Goal: Information Seeking & Learning: Learn about a topic

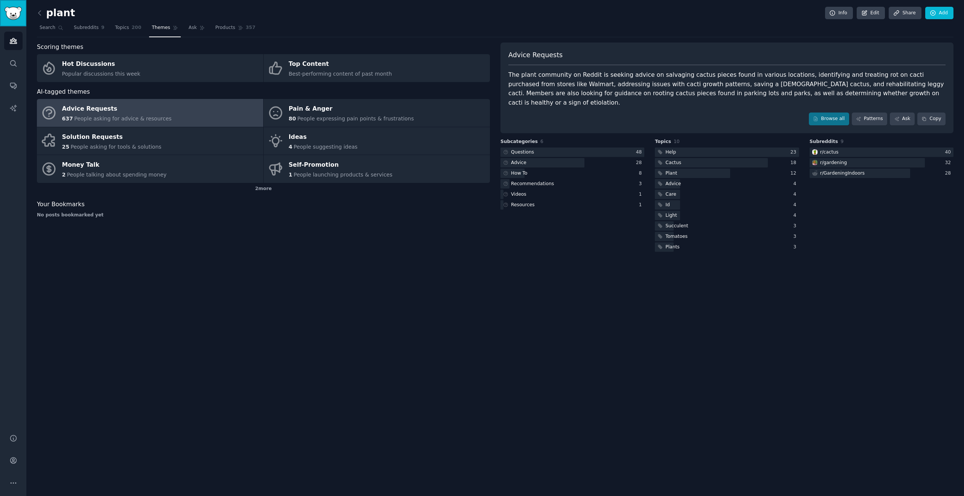
drag, startPoint x: 13, startPoint y: 9, endPoint x: 148, endPoint y: 14, distance: 134.9
click at [90, 25] on span "Subreddits" at bounding box center [86, 27] width 25 height 7
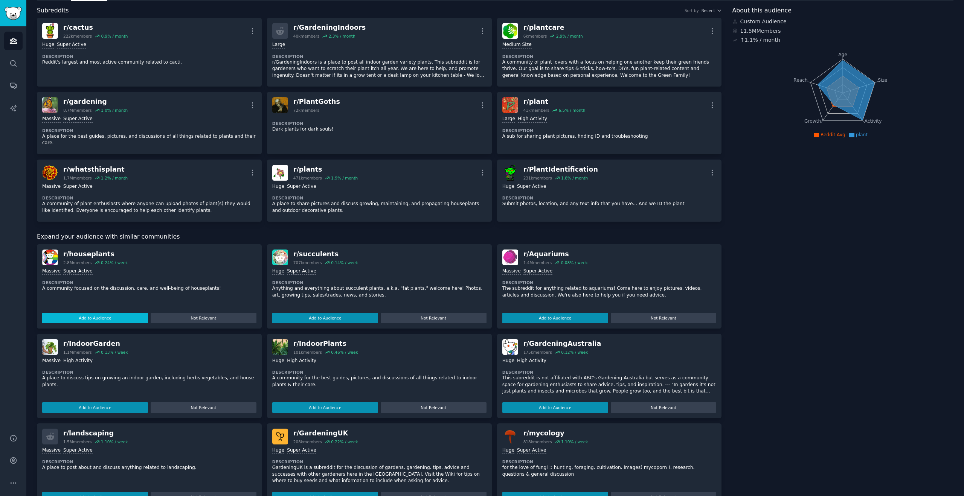
scroll to position [55, 0]
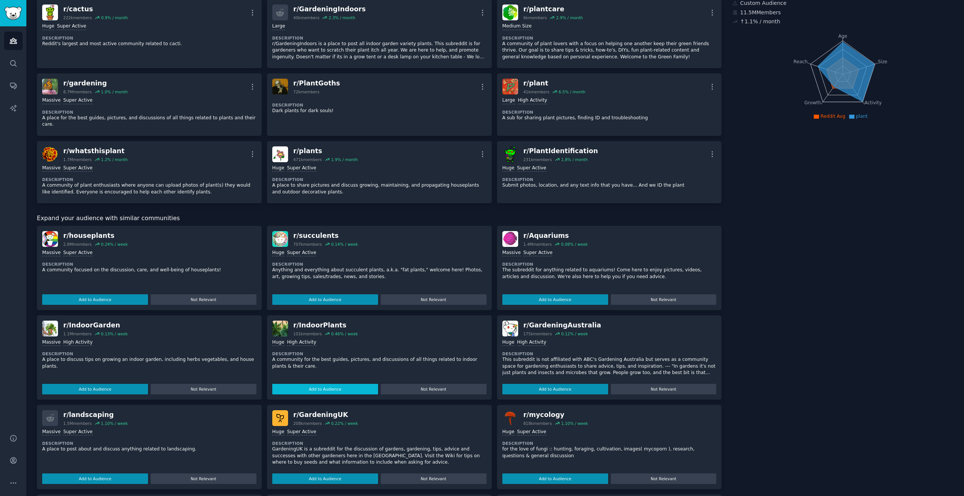
click at [318, 384] on button "Add to Audience" at bounding box center [325, 389] width 106 height 11
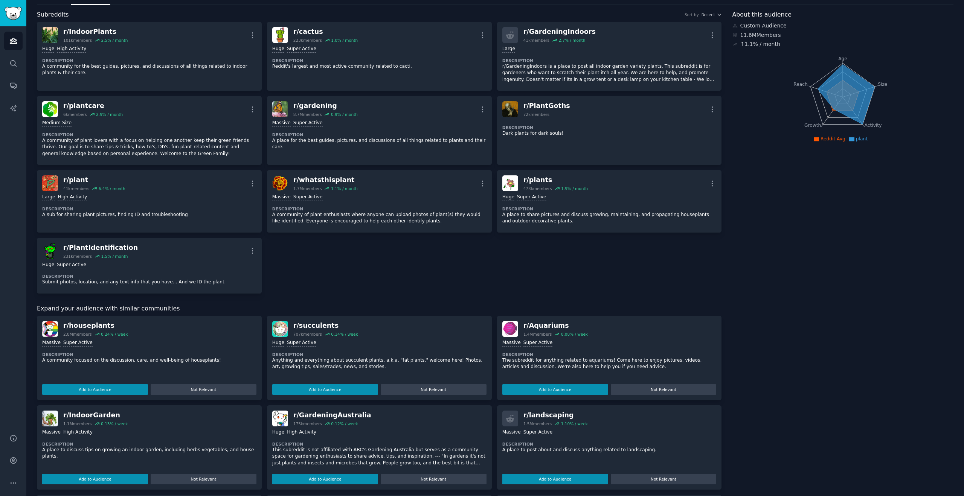
scroll to position [0, 0]
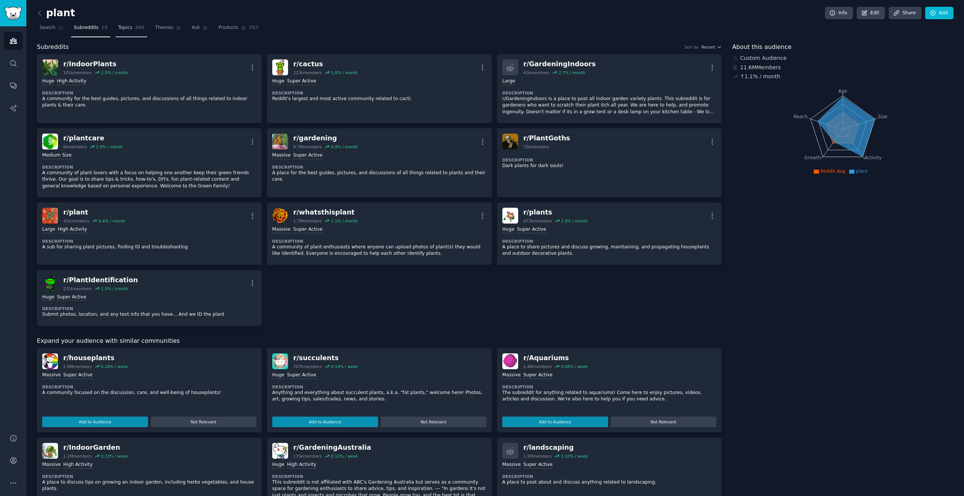
click at [131, 29] on link "Topics 200" at bounding box center [132, 29] width 32 height 15
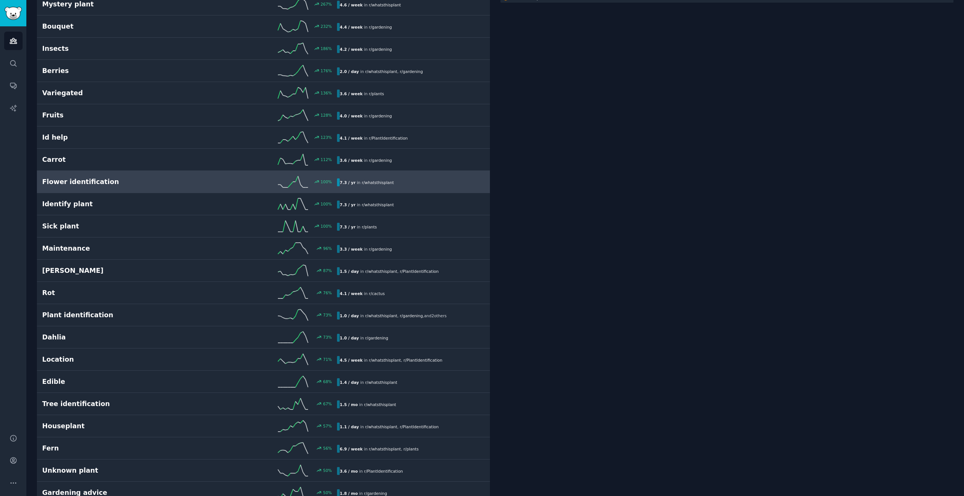
scroll to position [185, 0]
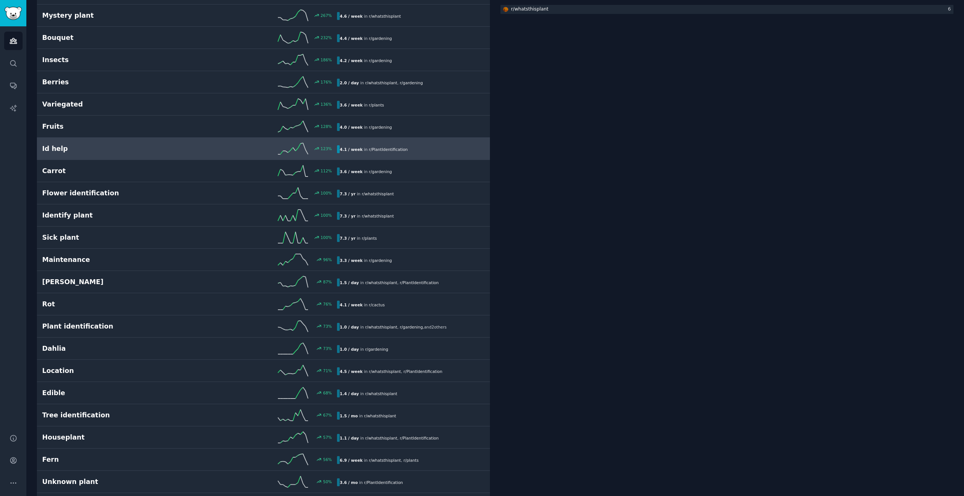
click at [74, 151] on h2 "Id help" at bounding box center [116, 148] width 148 height 9
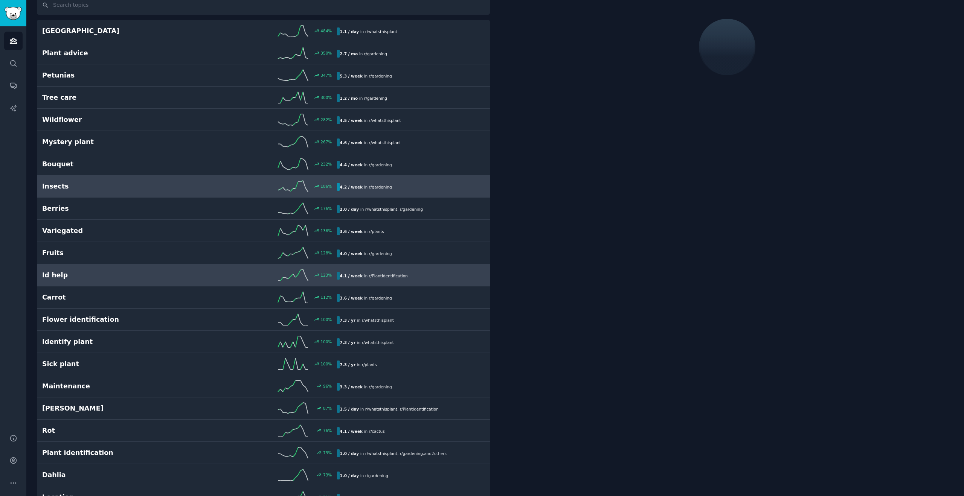
scroll to position [42, 0]
